Goal: Information Seeking & Learning: Learn about a topic

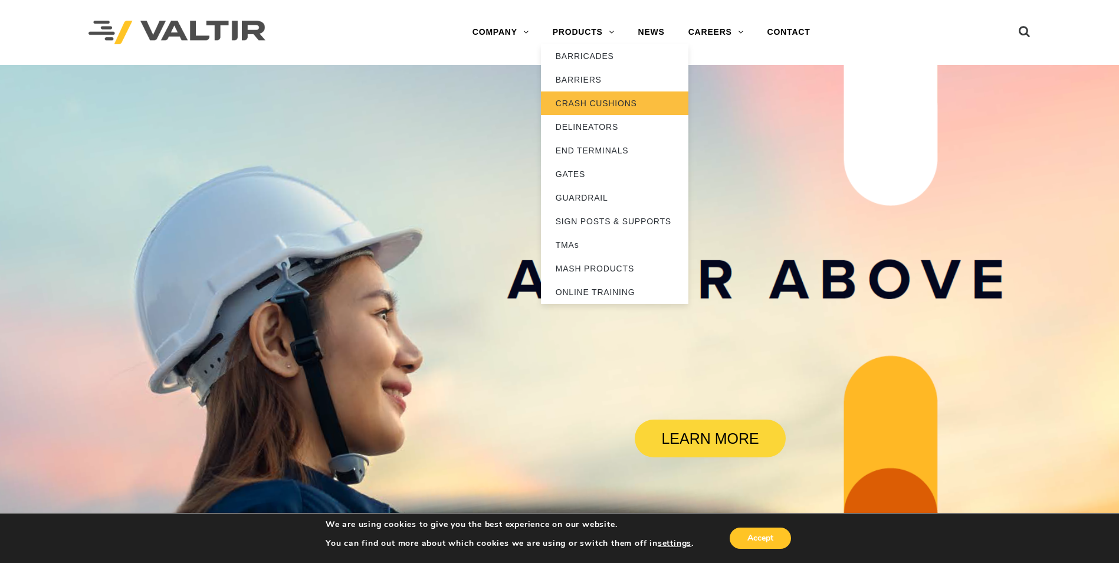
click at [588, 109] on link "CRASH CUSHIONS" at bounding box center [614, 103] width 147 height 24
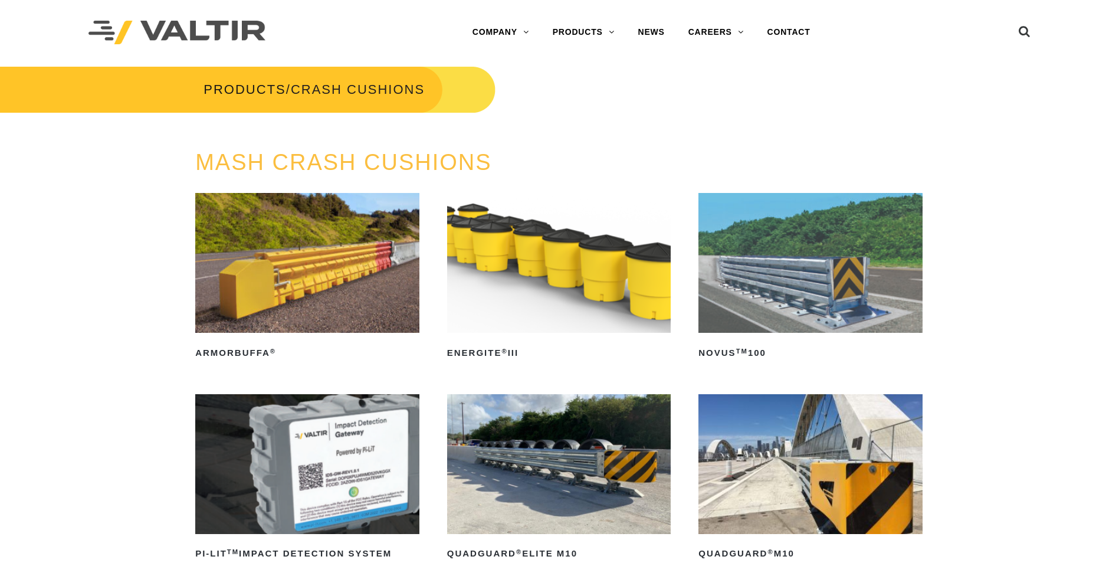
click at [578, 307] on img at bounding box center [559, 263] width 224 height 140
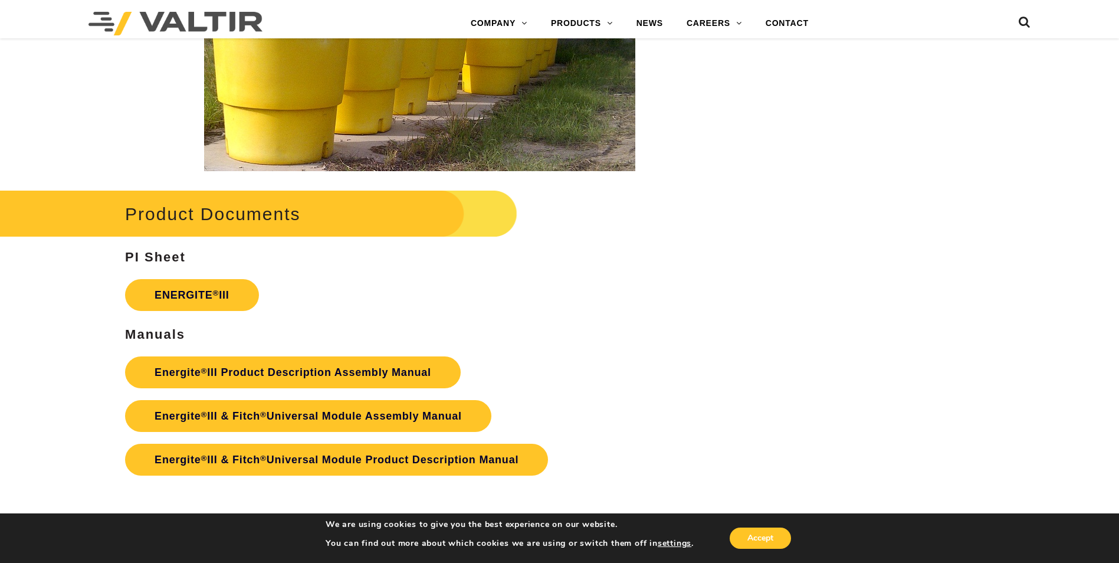
scroll to position [1947, 0]
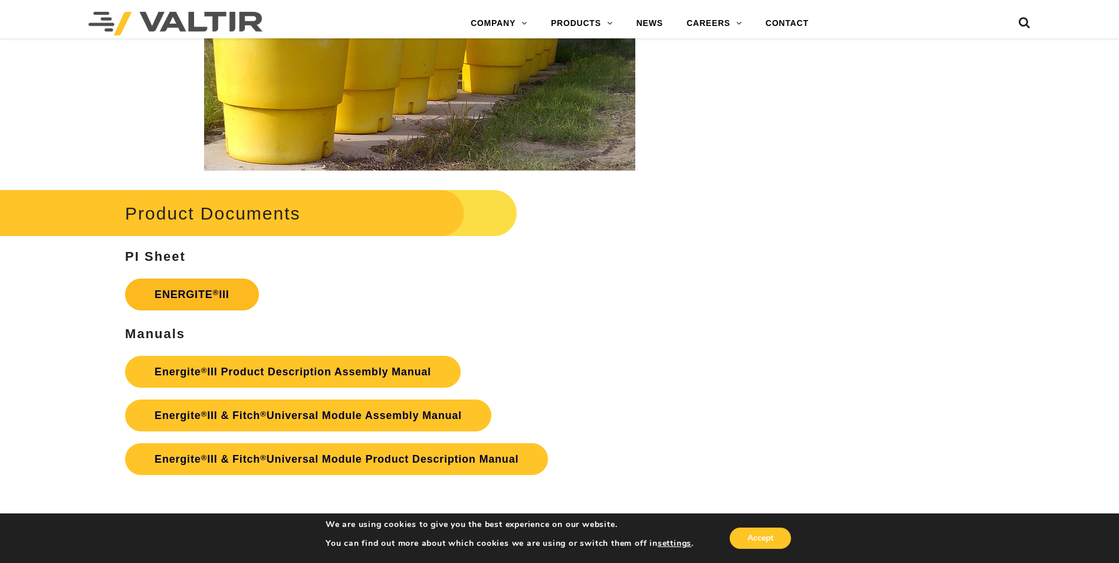
click at [195, 288] on link "ENERGITE ® III" at bounding box center [192, 294] width 134 height 32
